Goal: Task Accomplishment & Management: Manage account settings

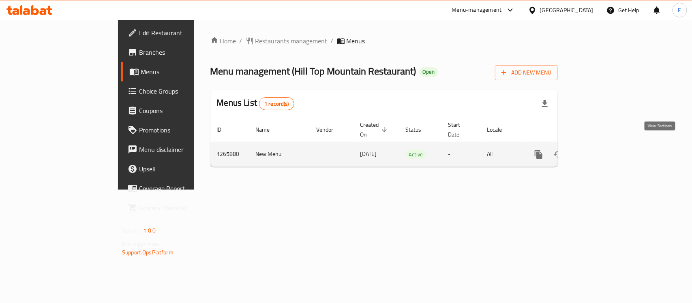
click at [602, 150] on icon "enhanced table" at bounding box center [597, 154] width 10 height 10
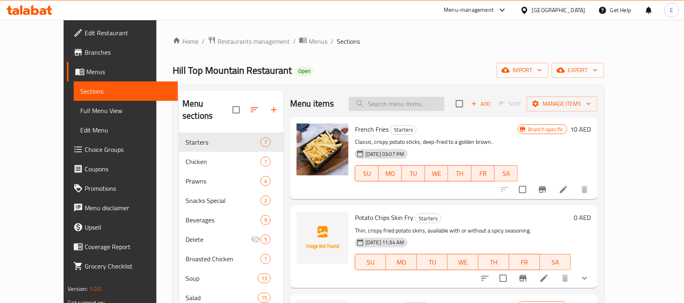
paste input "Chicken club sandwich"
click at [437, 103] on input "search" at bounding box center [397, 104] width 96 height 14
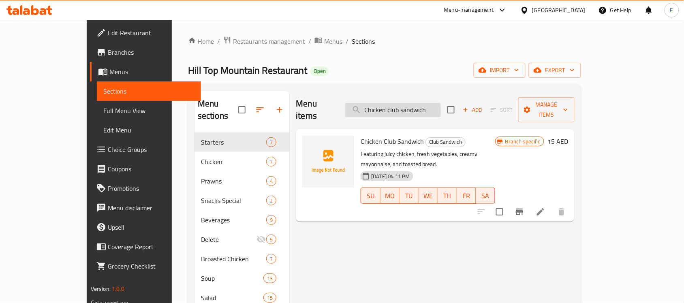
paste input "Tocilog"
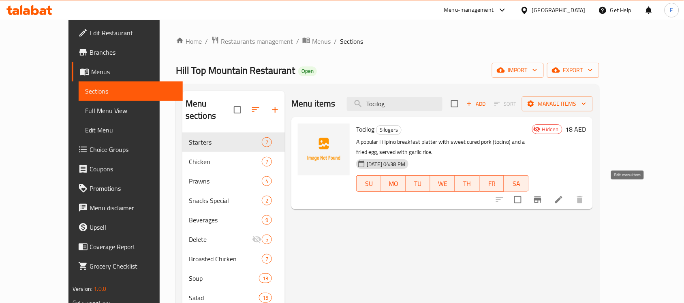
type input "Tocilog"
click at [562, 196] on icon at bounding box center [558, 199] width 7 height 7
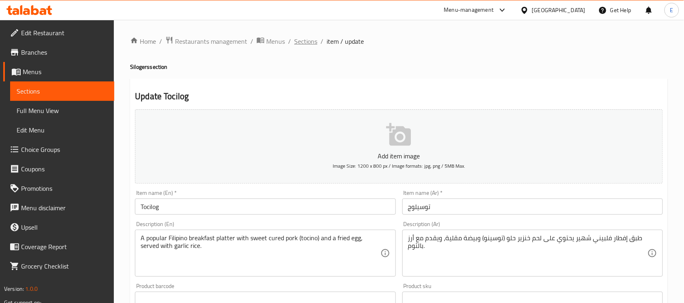
click at [305, 40] on span "Sections" at bounding box center [305, 41] width 23 height 10
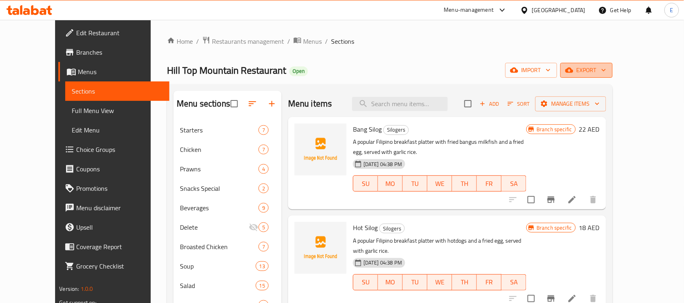
click at [573, 71] on icon "button" at bounding box center [569, 70] width 8 height 5
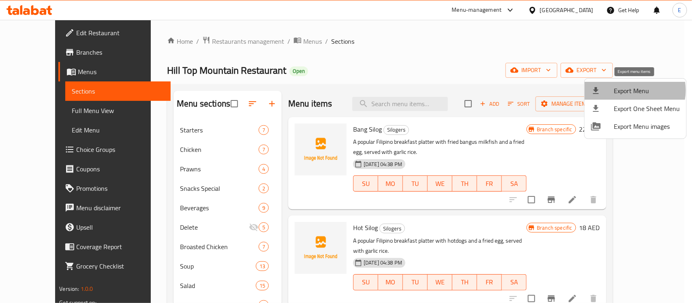
click at [630, 90] on span "Export Menu" at bounding box center [646, 91] width 66 height 10
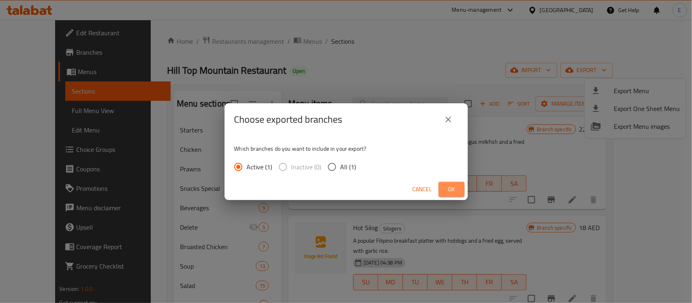
click at [452, 186] on span "Ok" at bounding box center [451, 189] width 13 height 10
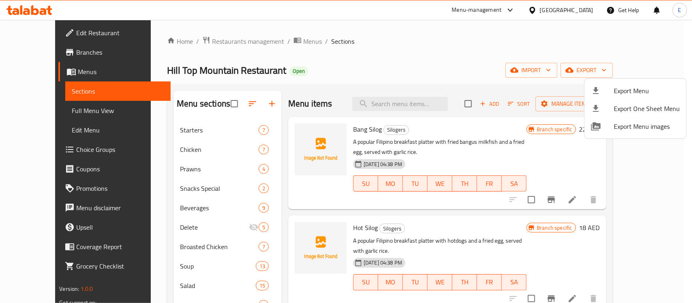
click at [57, 110] on div at bounding box center [346, 151] width 692 height 303
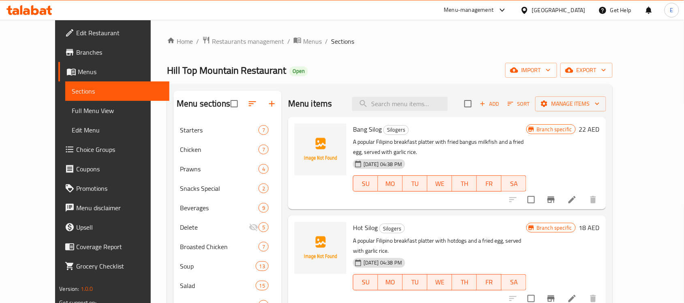
click at [72, 110] on span "Full Menu View" at bounding box center [117, 111] width 91 height 10
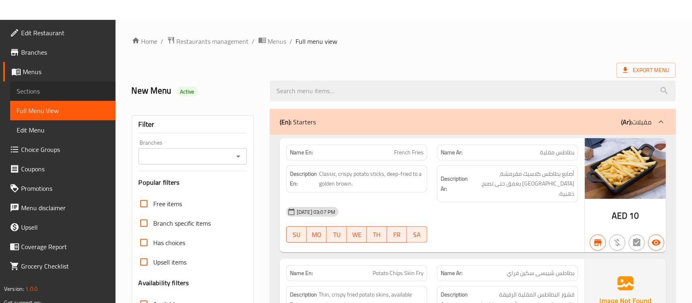
click at [60, 85] on link "Sections" at bounding box center [62, 90] width 105 height 19
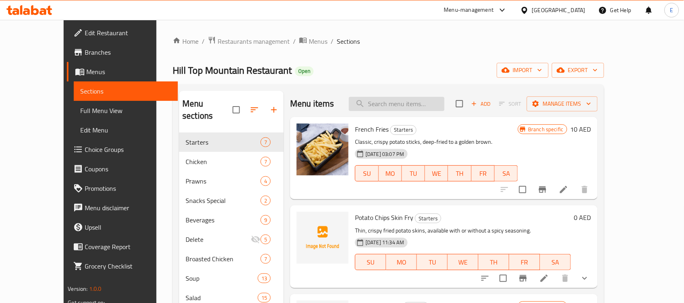
paste input "Tocilog"
click at [398, 106] on input "Tocilog" at bounding box center [397, 104] width 96 height 14
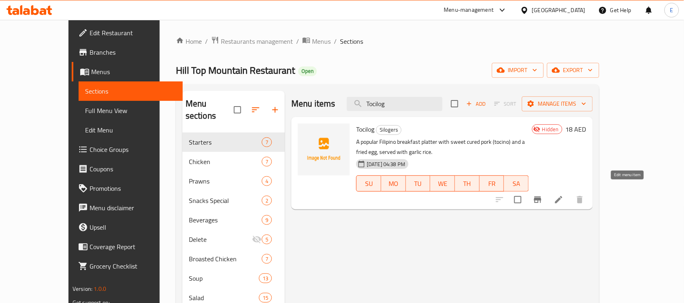
type input "Tocilog"
click at [564, 195] on icon at bounding box center [559, 200] width 10 height 10
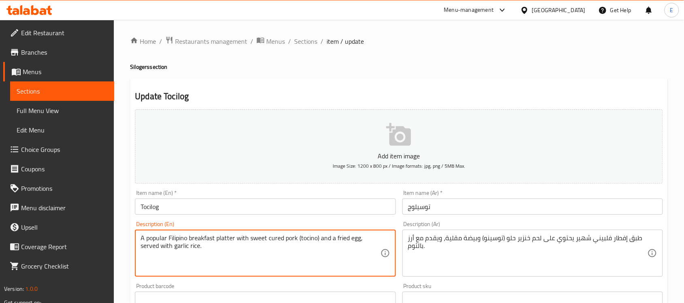
drag, startPoint x: 295, startPoint y: 237, endPoint x: 282, endPoint y: 240, distance: 12.8
drag, startPoint x: 303, startPoint y: 239, endPoint x: 234, endPoint y: 238, distance: 68.9
click at [234, 238] on textarea "A popular Filipino breakfast platter with sweet cured (tocino) and a fried egg,…" at bounding box center [260, 253] width 239 height 38
type textarea "A popular Filipino breakfast platter and a fried egg, served with garlic rice."
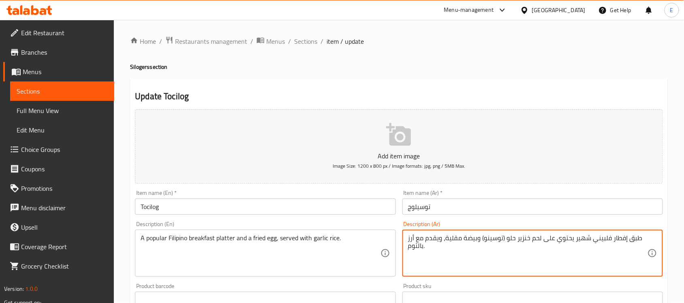
drag, startPoint x: 539, startPoint y: 238, endPoint x: 476, endPoint y: 241, distance: 62.5
click at [476, 241] on textarea "طبق إفطار فلبيني شهير يحتوي على لحم خنزير حلو (توسينو) وبيضة مقلية، ويقدم مع أر…" at bounding box center [527, 253] width 239 height 38
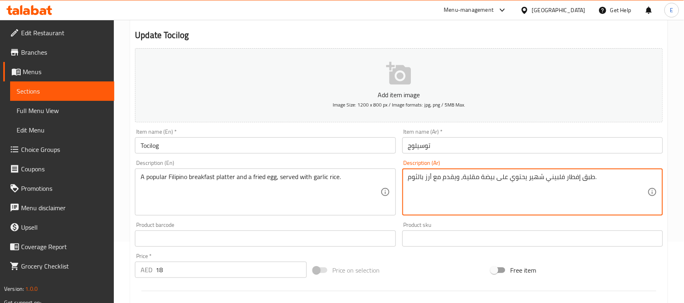
scroll to position [268, 0]
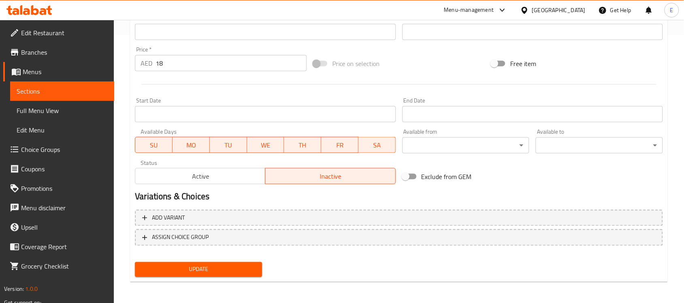
type textarea "طبق إفطار فلبيني شهير يحتوي على بيضة مقلية، ويقدم مع أرز بالثوم."
click at [227, 271] on span "Update" at bounding box center [198, 270] width 114 height 10
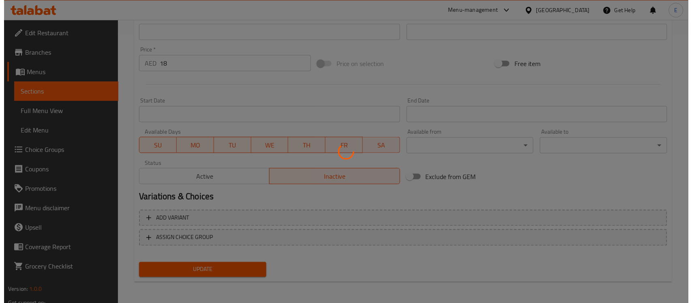
scroll to position [0, 0]
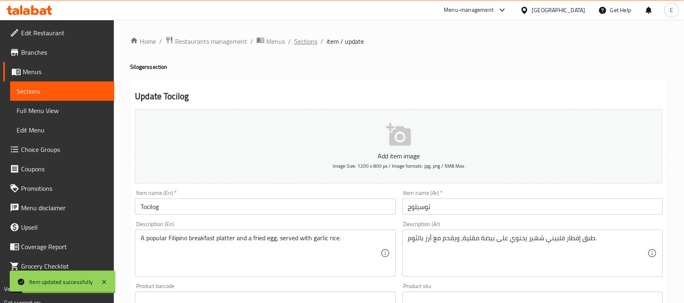
click at [306, 45] on span "Sections" at bounding box center [305, 41] width 23 height 10
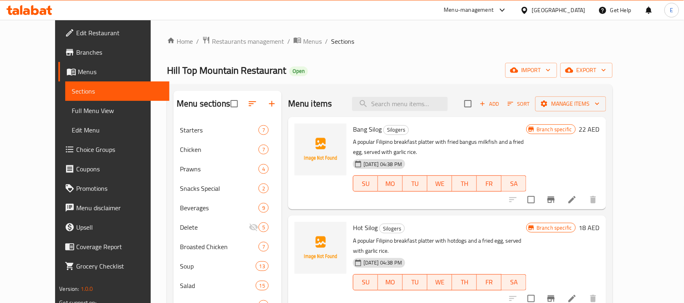
click at [74, 103] on link "Full Menu View" at bounding box center [117, 110] width 104 height 19
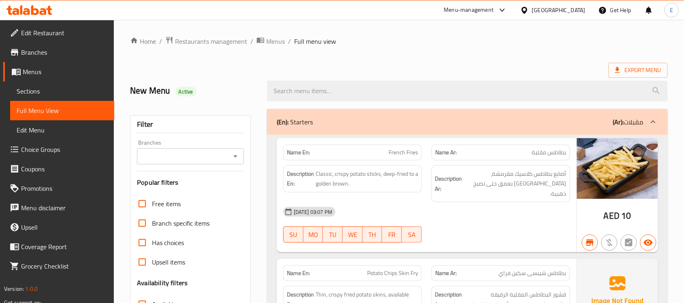
click at [361, 96] on input "search" at bounding box center [467, 91] width 401 height 21
click at [141, 173] on div "Filter Branches Branches Popular filters Free items Branch specific items Has c…" at bounding box center [190, 264] width 121 height 299
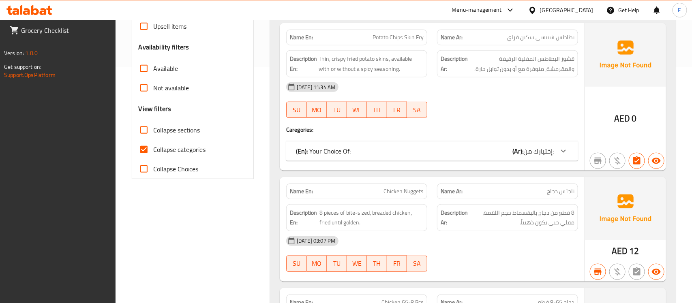
scroll to position [239, 0]
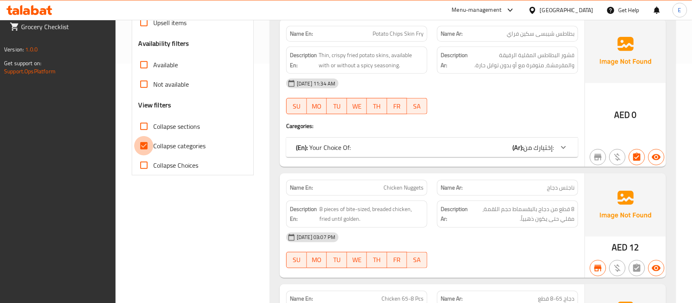
click at [146, 148] on input "Collapse categories" at bounding box center [143, 145] width 19 height 19
checkbox input "false"
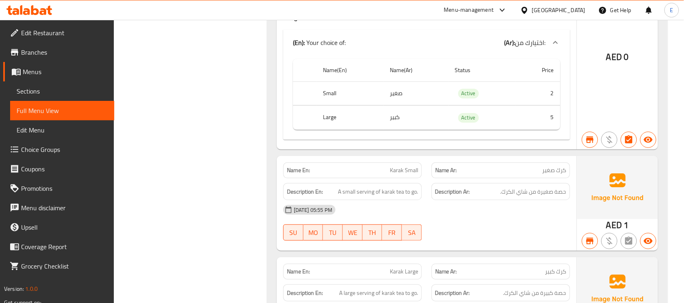
scroll to position [45854, 0]
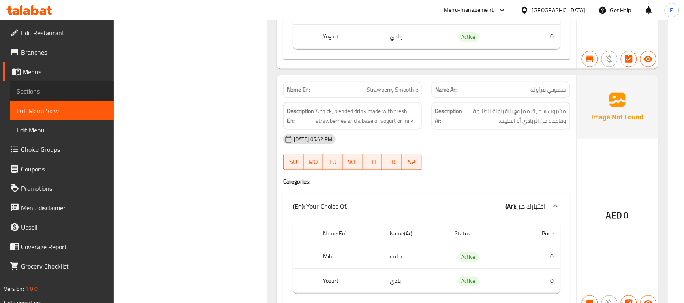
click at [28, 92] on span "Sections" at bounding box center [62, 91] width 91 height 10
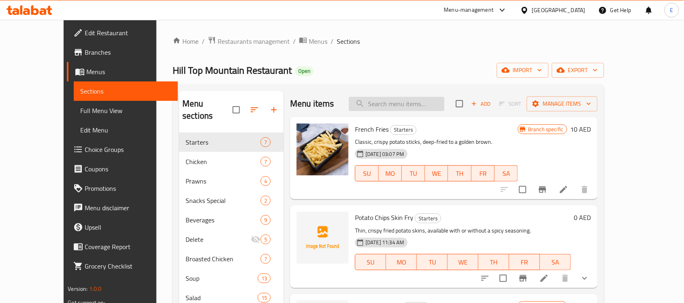
click at [437, 107] on input "search" at bounding box center [397, 104] width 96 height 14
paste input "Beef crispy pata"
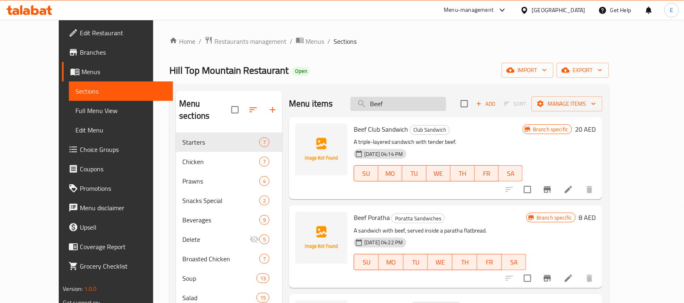
click at [416, 103] on input "Beef" at bounding box center [398, 104] width 96 height 14
paste input "crispy pata"
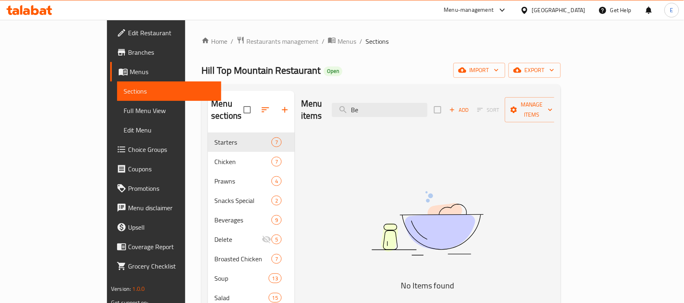
type input "B"
type input "c"
type input "p"
type input "c"
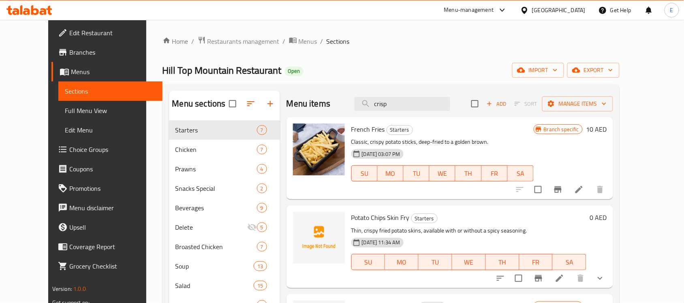
paste input "Cordon bleu-"
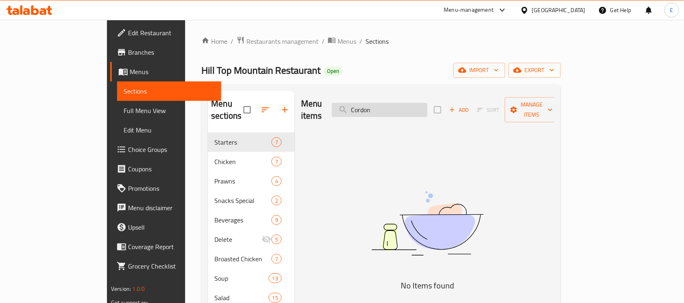
paste input "Bleu( New)"
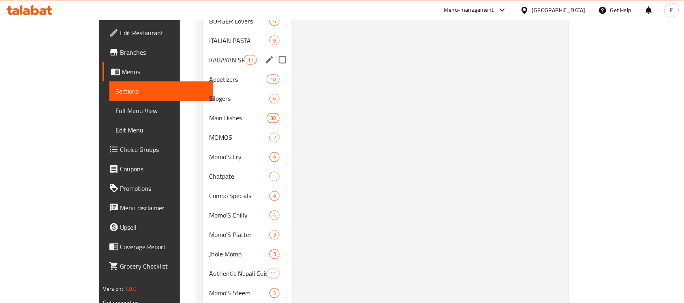
scroll to position [383, 0]
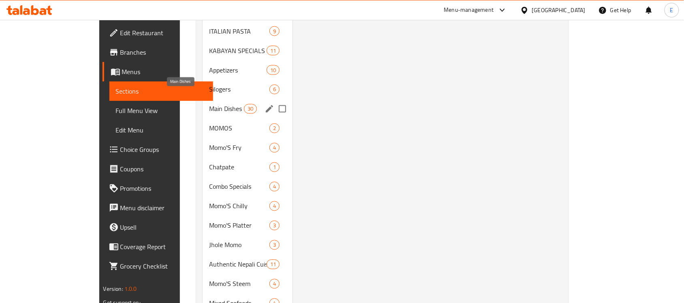
type input "Cordon Bleu"
click at [209, 104] on span "Main Dishes" at bounding box center [226, 109] width 34 height 10
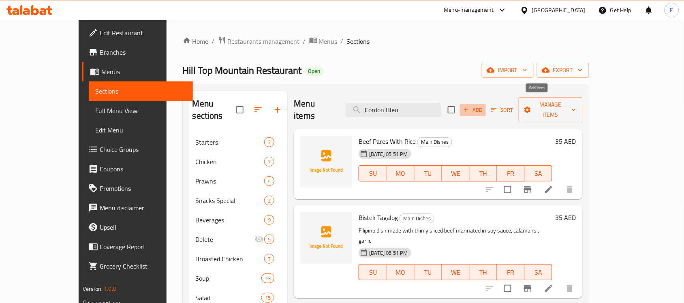
click at [484, 109] on span "Add" at bounding box center [473, 109] width 22 height 9
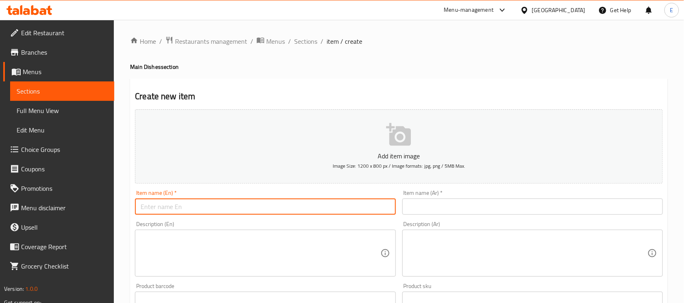
paste input "Cordon Bleu( New)"
click at [248, 211] on input "text" at bounding box center [265, 207] width 260 height 16
click at [258, 205] on input "Cordon Bleu( New)" at bounding box center [265, 207] width 260 height 16
type input "Cordon Bleu"
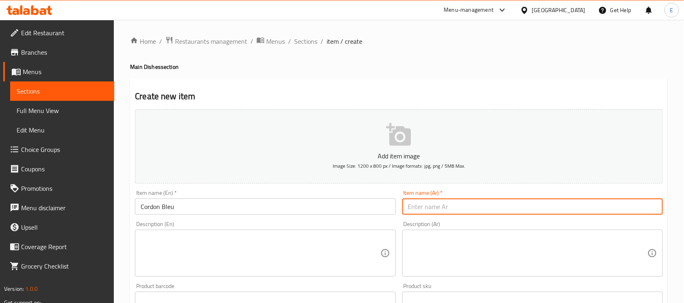
click at [448, 209] on input "text" at bounding box center [532, 207] width 260 height 16
type input "كوردن بلو"
click at [339, 233] on div "Description (En)" at bounding box center [265, 253] width 260 height 47
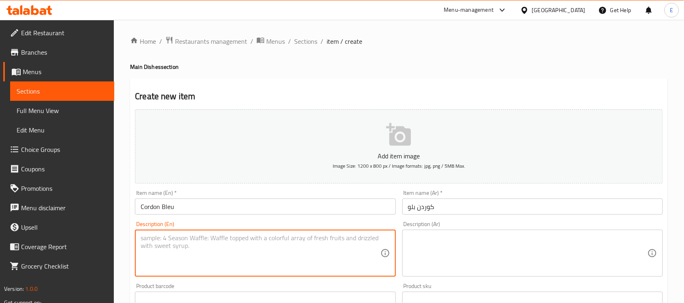
click at [203, 243] on textarea at bounding box center [260, 253] width 239 height 38
paste textarea "smoke turkey, cheese and chicken with mix veg on the side,rice, soup and desser…"
type textarea "smoke turkey, cheese and chicken with mix veg on the side,rice, soup and desser…"
paste textarea "ديك رومي مدخن، جبن ودجاج مع خضار مشكلة على الجانب، أرز، حساء وحلوى (فلان بالحلي…"
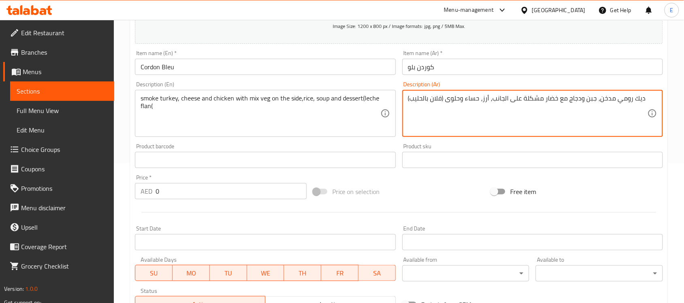
scroll to position [144, 0]
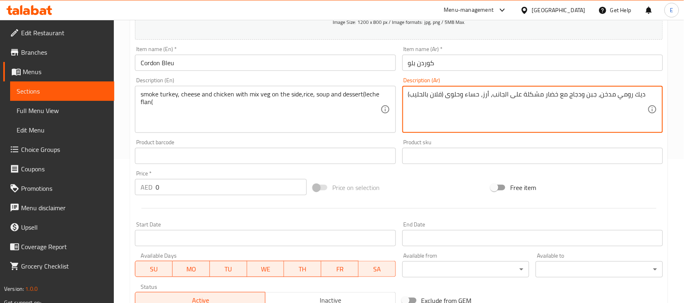
type textarea "ديك رومي مدخن، جبن ودجاج مع خضار مشكلة على الجانب، أرز، حساء وحلوى (فلان بالحلي…"
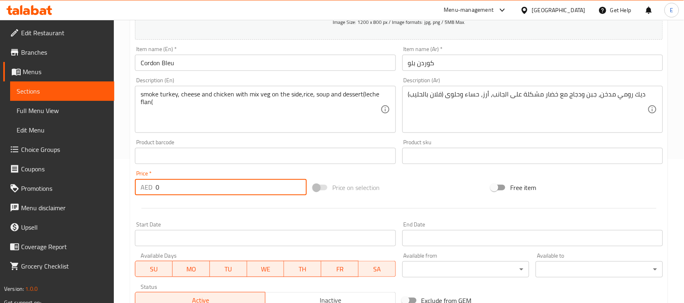
drag, startPoint x: 187, startPoint y: 181, endPoint x: 51, endPoint y: 191, distance: 136.4
click at [51, 191] on div "Edit Restaurant Branches Menus Sections Full Menu View Edit Menu Choice Groups …" at bounding box center [342, 152] width 684 height 553
type input "36"
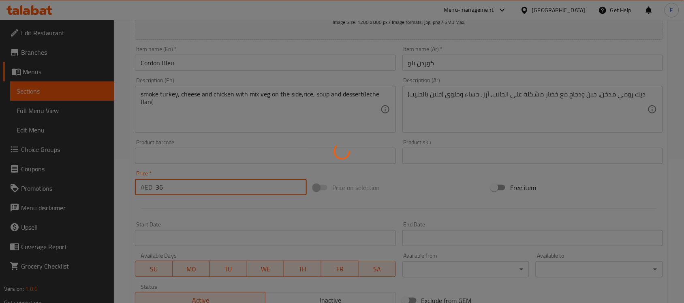
type input "0"
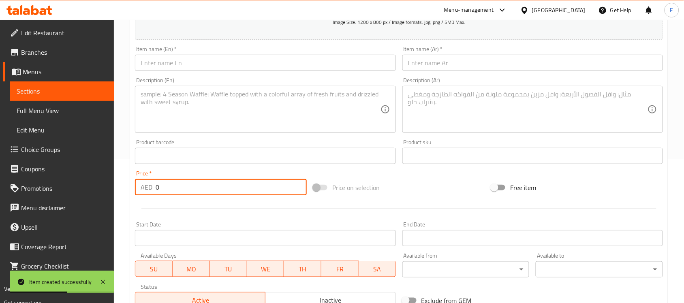
paste input "Beef Crispy Pata (new)"
click at [286, 61] on input "Beef Crispy Pata (new)" at bounding box center [265, 63] width 260 height 16
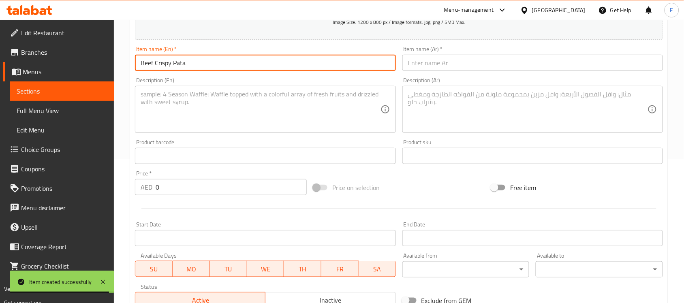
type input "Beef Crispy Pata"
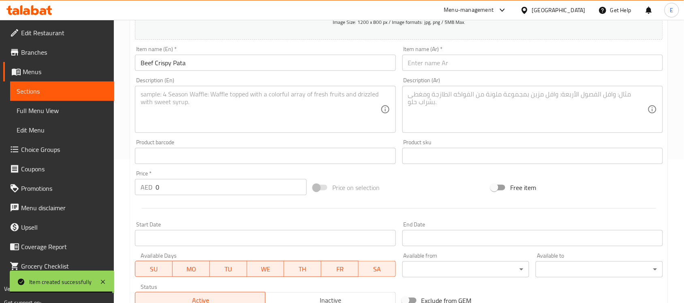
click at [467, 71] on div "Item name (Ar)   * Item name (Ar) *" at bounding box center [532, 58] width 267 height 31
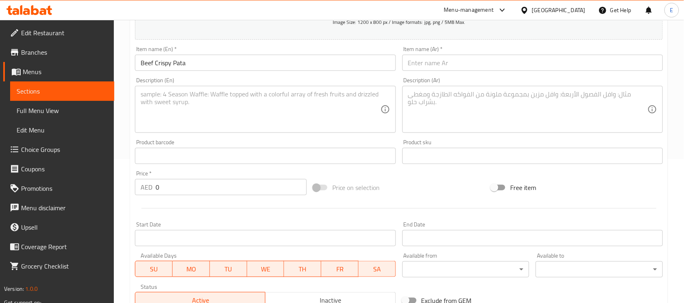
click at [477, 66] on input "text" at bounding box center [532, 63] width 260 height 16
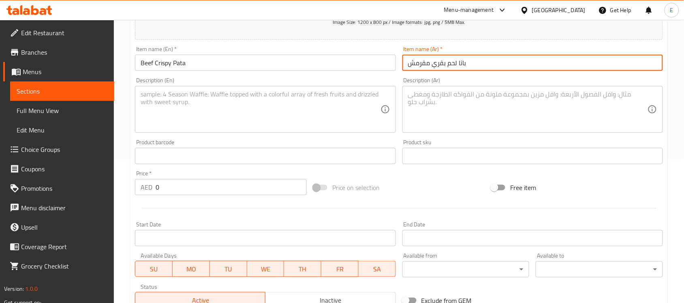
type input "باتا لحم بقري مقرمش"
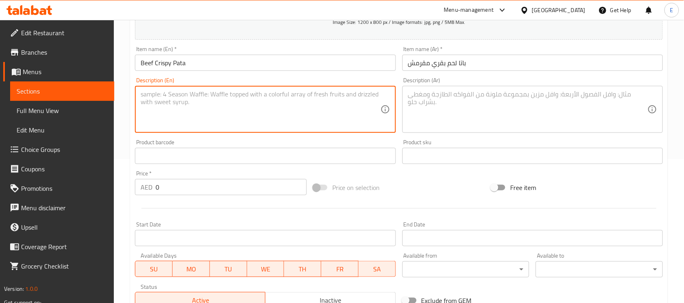
paste textarea "beef Paya cooked in deep fry with the toppings of crackers and side sauce"
type textarea "beef Paya cooked in deep fry with the toppings of crackers and side sauce"
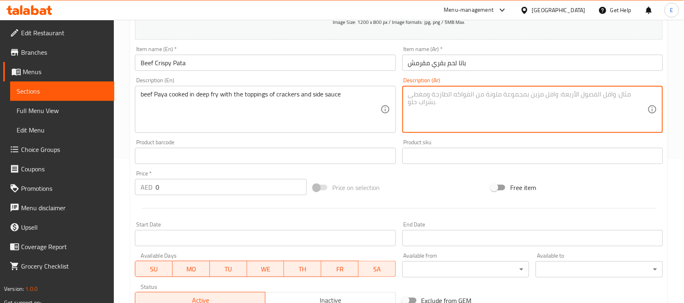
paste textarea "لحم بايا مطبوخ في مقلاة عميقة مع إضافات من البسكويت والصلصة الجانبية"
type textarea "لحم بايا مطبوخ في مقلاة عميقة مع إضافات من البسكويت والصلصة الجانبية"
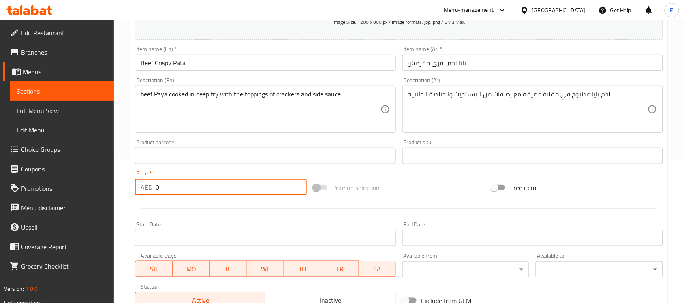
drag, startPoint x: 192, startPoint y: 188, endPoint x: 82, endPoint y: 175, distance: 111.0
click at [82, 175] on div "Edit Restaurant Branches Menus Sections Full Menu View Edit Menu Choice Groups …" at bounding box center [342, 152] width 684 height 553
type input "50"
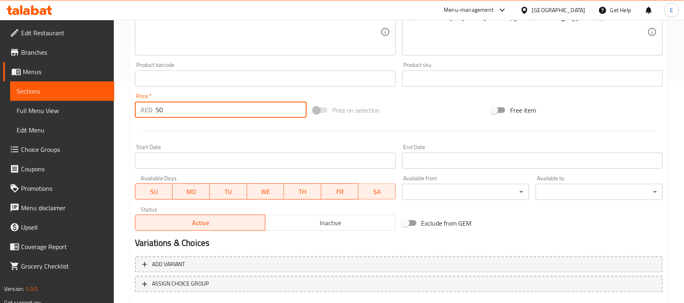
scroll to position [253, 0]
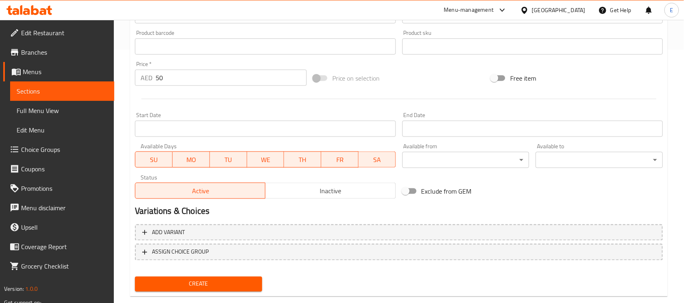
drag, startPoint x: 237, startPoint y: 275, endPoint x: 228, endPoint y: 283, distance: 12.0
click at [228, 283] on div "Create" at bounding box center [199, 283] width 134 height 21
click at [228, 283] on span "Create" at bounding box center [198, 284] width 114 height 10
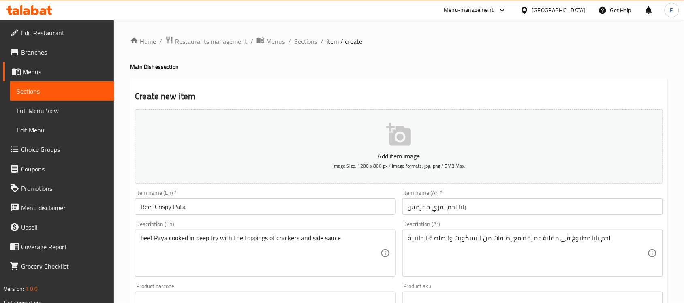
scroll to position [268, 0]
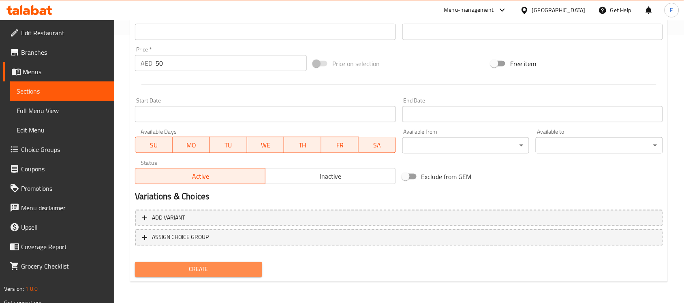
click at [205, 267] on span "Create" at bounding box center [198, 270] width 114 height 10
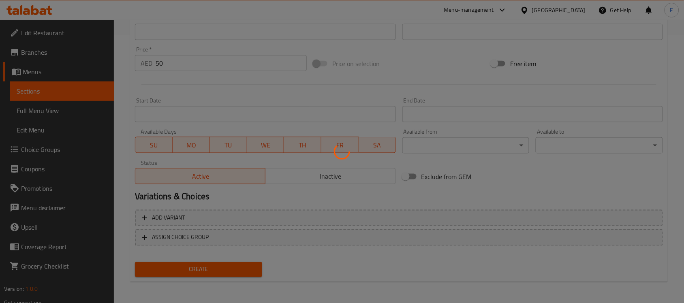
type input "0"
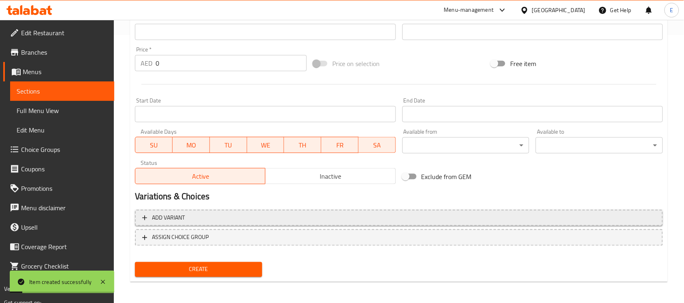
scroll to position [0, 0]
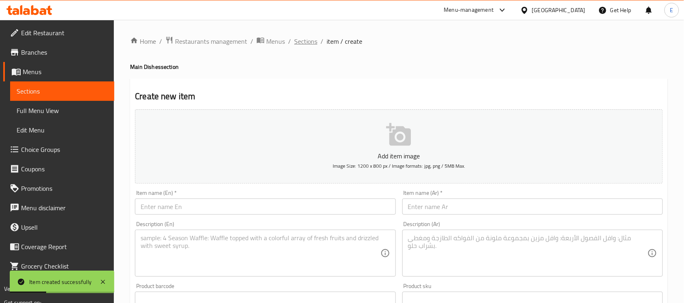
click at [300, 38] on span "Sections" at bounding box center [305, 41] width 23 height 10
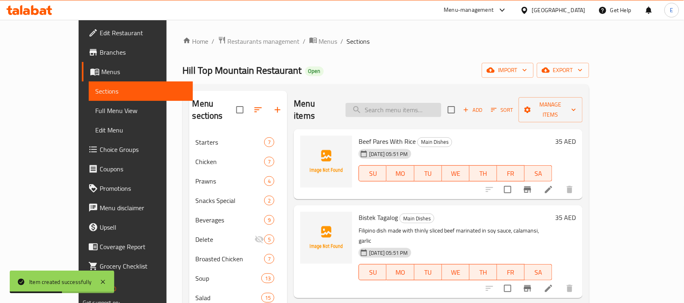
click at [400, 103] on input "search" at bounding box center [394, 110] width 96 height 14
paste input "Tocilog"
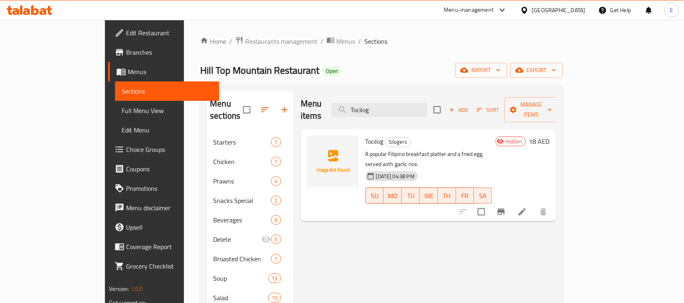
type input "Tocilog"
click at [534, 205] on li at bounding box center [522, 212] width 23 height 15
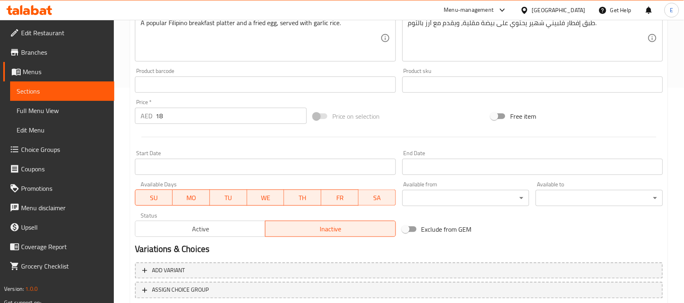
scroll to position [218, 0]
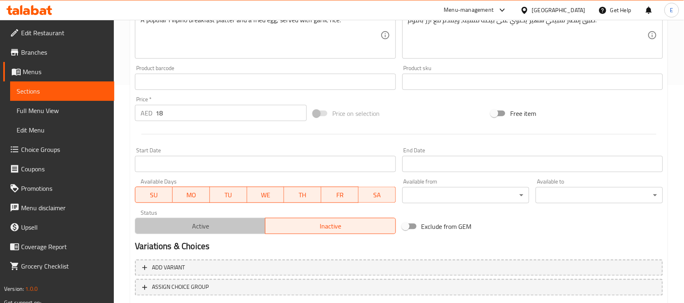
click at [201, 234] on button "Active" at bounding box center [200, 226] width 130 height 16
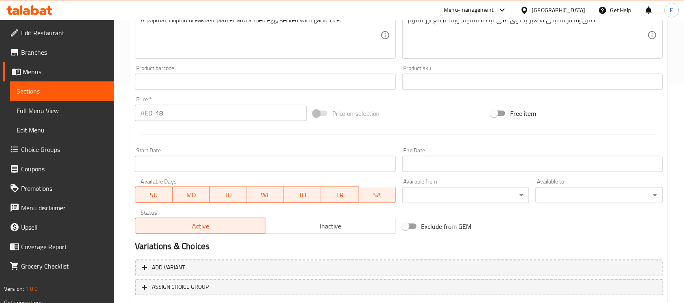
scroll to position [268, 0]
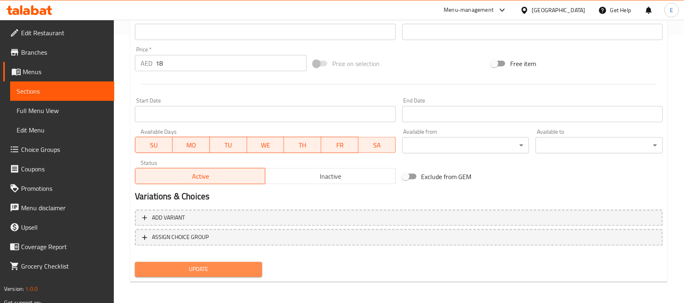
click at [194, 265] on span "Update" at bounding box center [198, 270] width 114 height 10
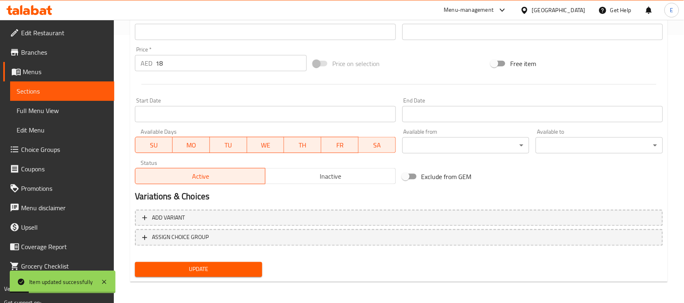
scroll to position [0, 0]
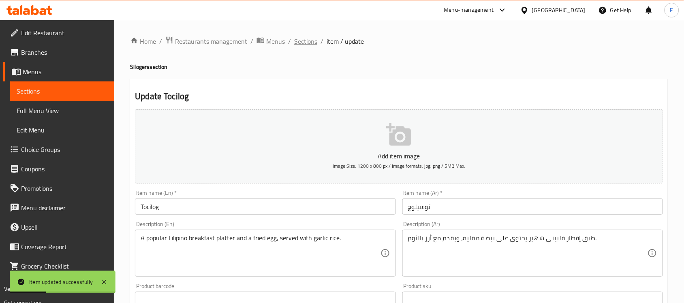
click at [303, 43] on span "Sections" at bounding box center [305, 41] width 23 height 10
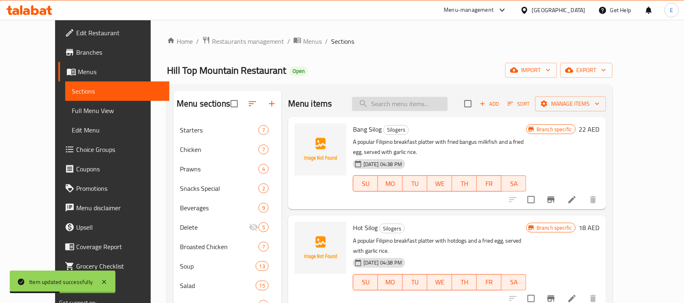
paste input "Chicken club sandwich"
click at [430, 106] on input "Chicken club sandwich" at bounding box center [400, 104] width 96 height 14
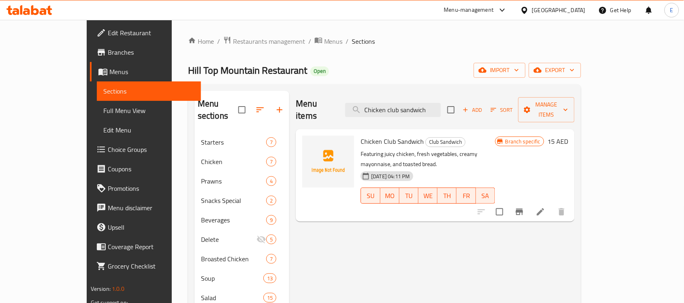
paste input "Dido with chicken"
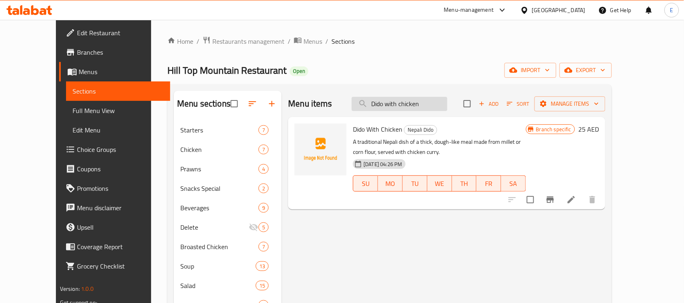
click at [400, 107] on input "Dido with chicken" at bounding box center [400, 104] width 96 height 14
paste input "kebab/ grilled"
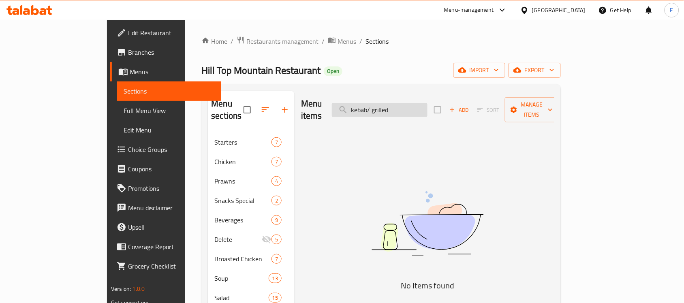
click at [427, 107] on input "kebab/ grilled" at bounding box center [380, 110] width 96 height 14
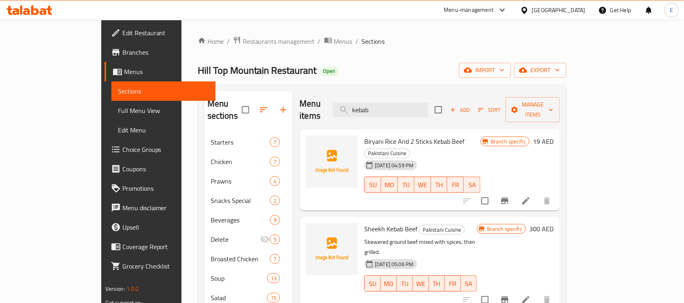
paste input "Biscuits"
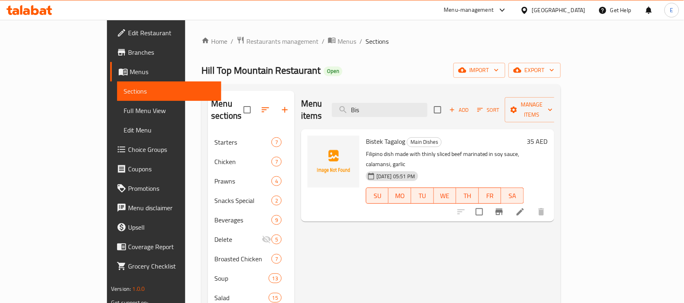
paste input "cuits with flavors"
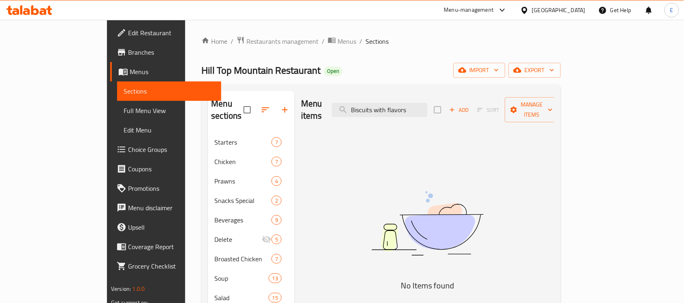
type input "Biscuits with flavors"
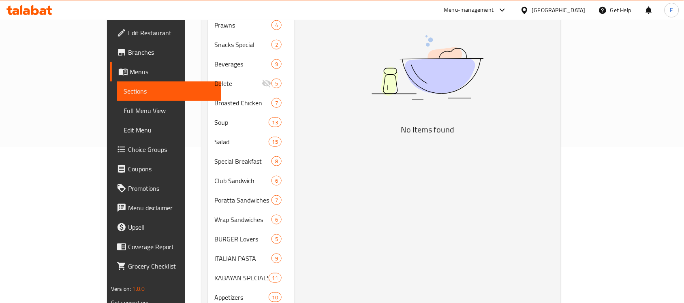
scroll to position [157, 0]
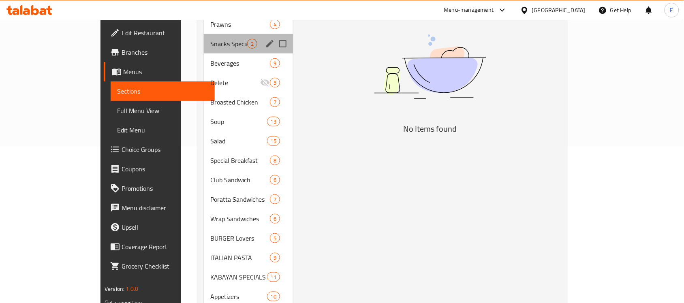
click at [204, 34] on div "Snacks Special 2" at bounding box center [248, 43] width 89 height 19
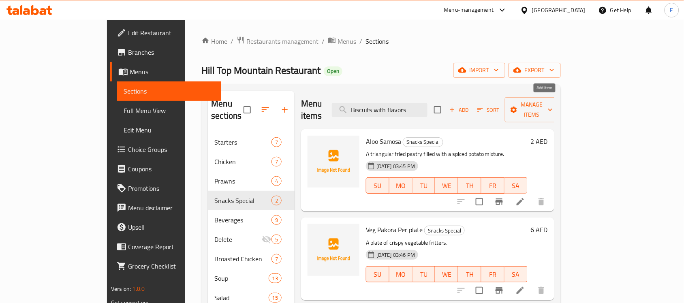
click at [470, 105] on span "Add" at bounding box center [459, 109] width 22 height 9
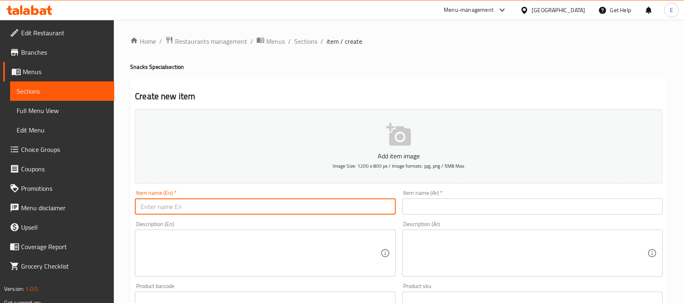
click at [254, 201] on input "text" at bounding box center [265, 207] width 260 height 16
paste input "Biscuits with flavors"
click at [254, 201] on input "Biscuits with flavors" at bounding box center [265, 207] width 260 height 16
type input "Biscuits with flavors"
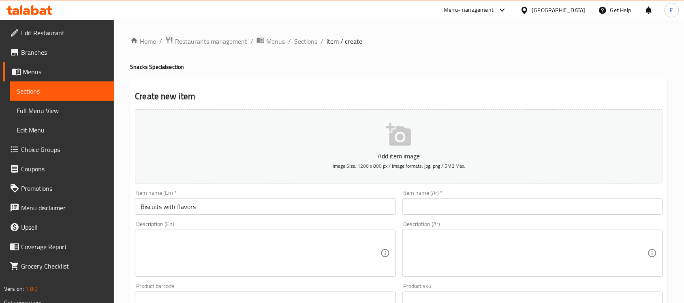
drag, startPoint x: 498, startPoint y: 194, endPoint x: 485, endPoint y: 209, distance: 20.1
click at [485, 209] on div "Item name (Ar)   * Item name (Ar) *" at bounding box center [532, 202] width 260 height 25
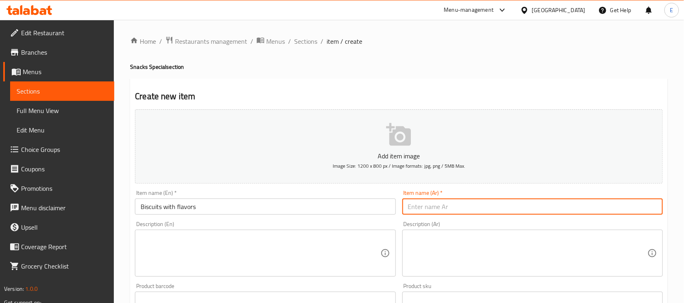
click at [485, 209] on input "text" at bounding box center [532, 207] width 260 height 16
type input "بسكويت مع النكهات"
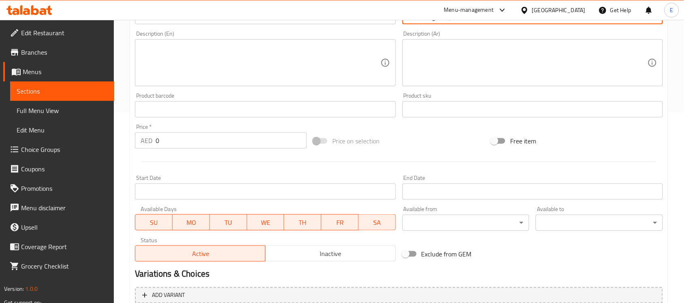
scroll to position [191, 0]
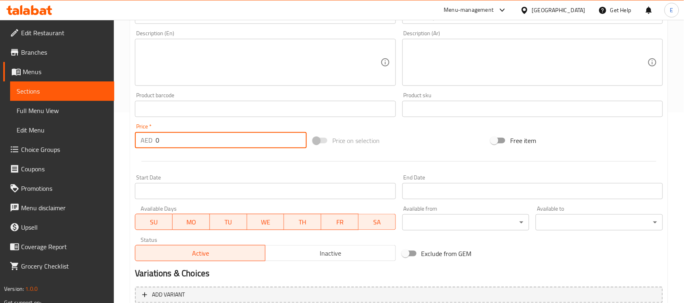
drag, startPoint x: 194, startPoint y: 137, endPoint x: 54, endPoint y: 158, distance: 142.1
click at [54, 158] on div "Edit Restaurant Branches Menus Sections Full Menu View Edit Menu Choice Groups …" at bounding box center [342, 105] width 684 height 553
type input "2.5"
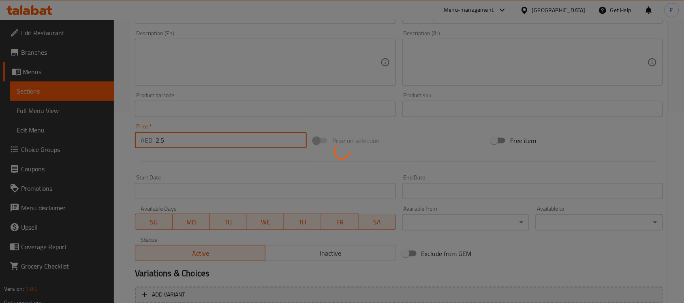
type input "0"
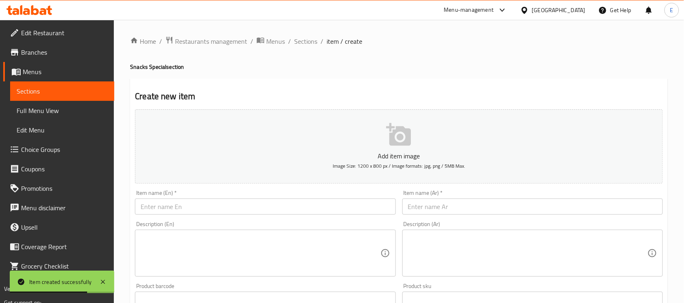
scroll to position [179, 0]
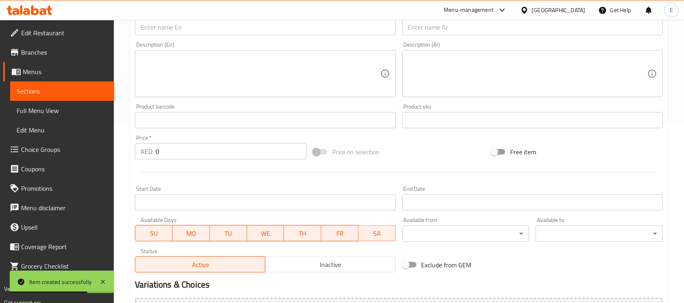
click at [300, 42] on div "Description (En) Description (En)" at bounding box center [265, 70] width 260 height 56
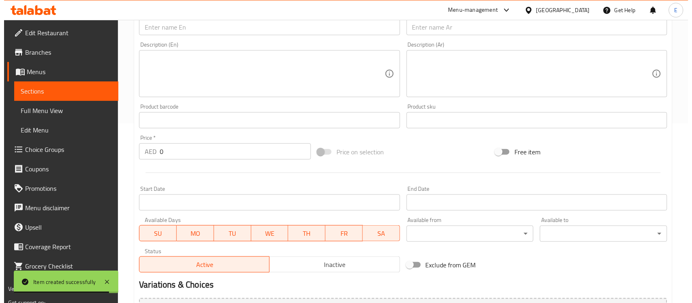
scroll to position [0, 0]
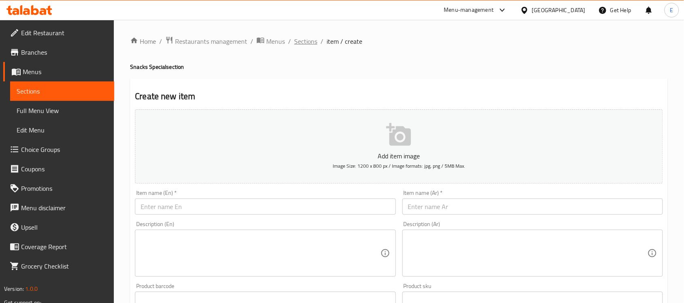
click at [299, 43] on span "Sections" at bounding box center [305, 41] width 23 height 10
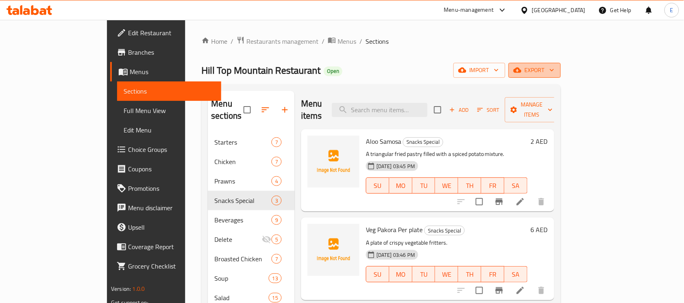
click at [554, 69] on span "export" at bounding box center [534, 70] width 39 height 10
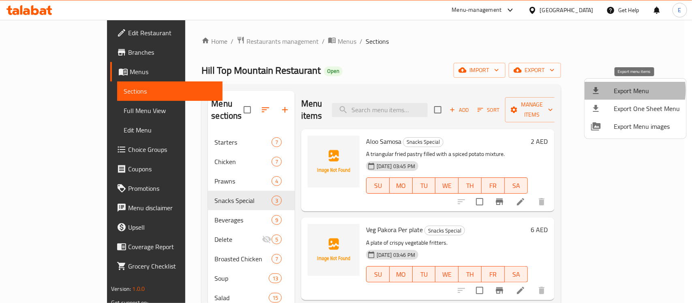
click at [624, 90] on span "Export Menu" at bounding box center [646, 91] width 66 height 10
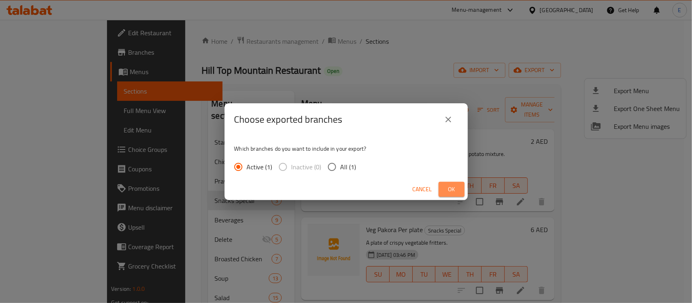
click at [446, 193] on span "Ok" at bounding box center [451, 189] width 13 height 10
